Goal: Navigation & Orientation: Find specific page/section

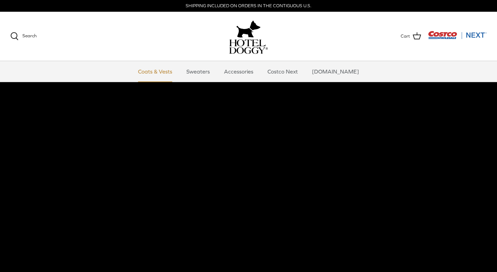
click at [165, 73] on link "Coats & Vests" at bounding box center [155, 71] width 47 height 21
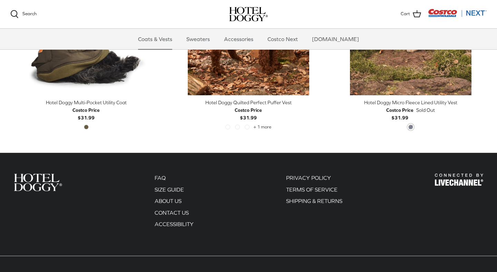
scroll to position [1528, 0]
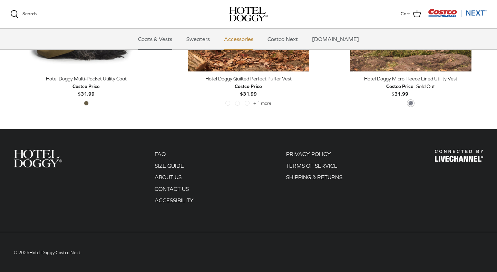
click at [247, 37] on link "Accessories" at bounding box center [239, 39] width 42 height 21
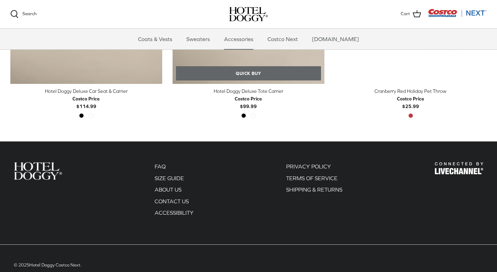
scroll to position [281, 0]
